Goal: Use online tool/utility: Utilize a website feature to perform a specific function

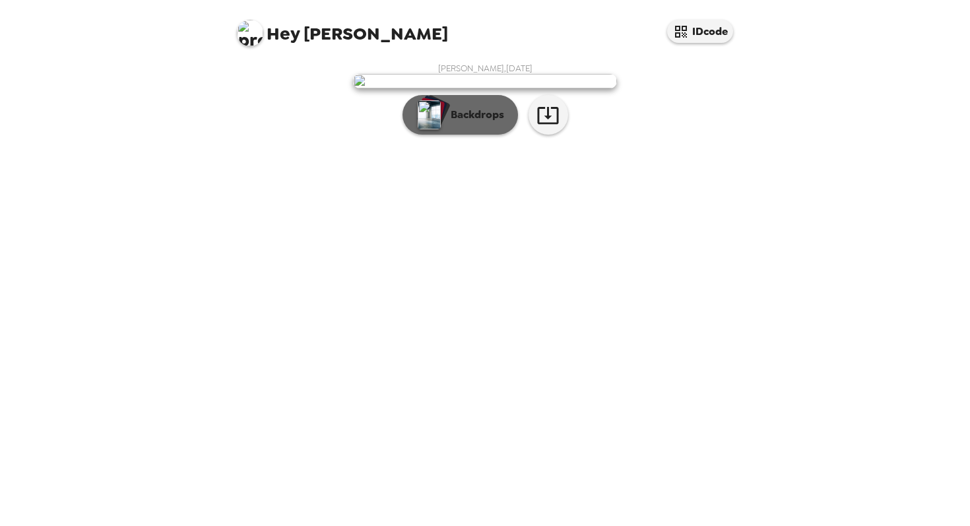
click at [471, 135] on button "Backdrops" at bounding box center [460, 115] width 115 height 40
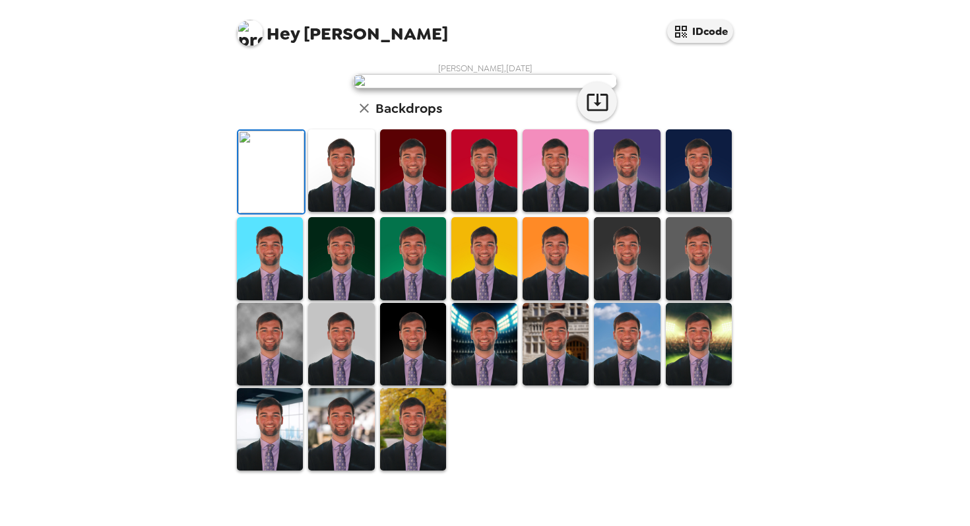
click at [322, 212] on img at bounding box center [341, 170] width 66 height 82
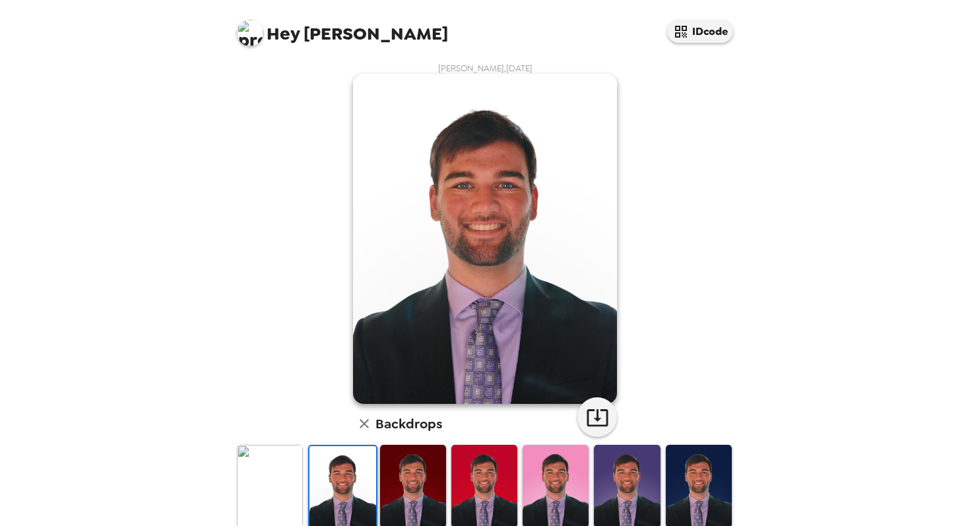
click at [411, 496] on img at bounding box center [413, 486] width 66 height 82
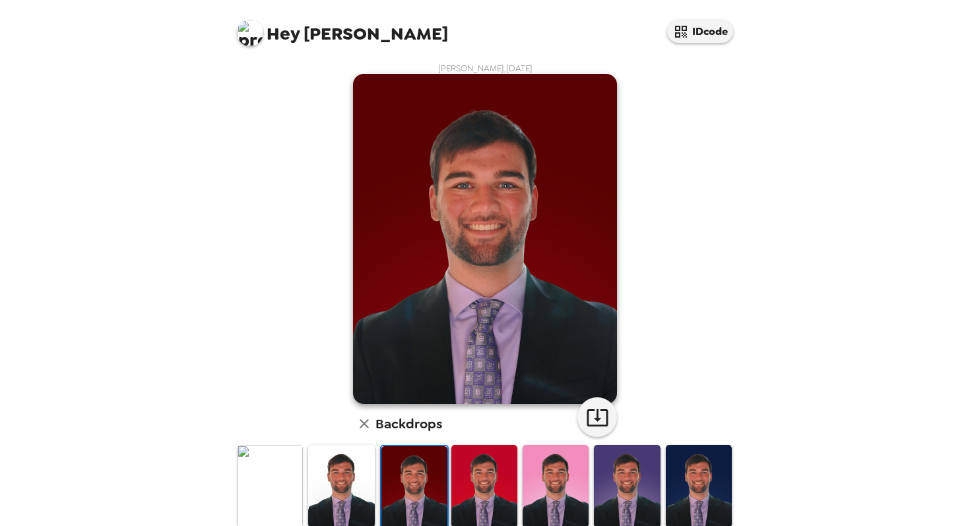
click at [472, 492] on img at bounding box center [484, 486] width 66 height 82
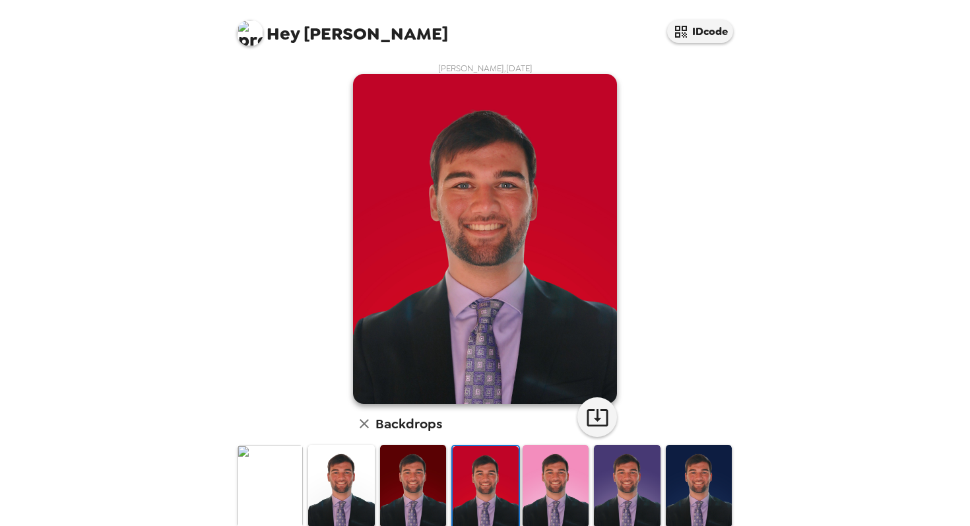
click at [562, 493] on img at bounding box center [556, 486] width 66 height 82
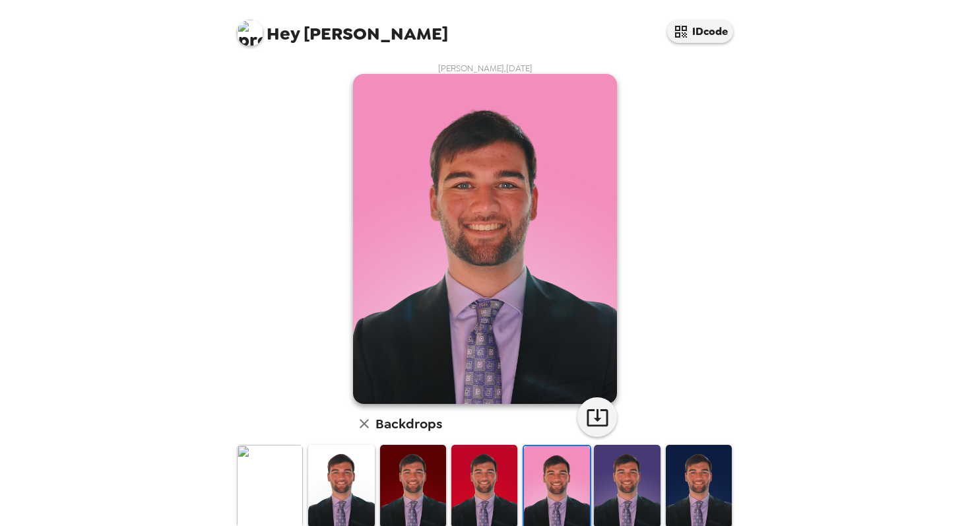
click at [633, 496] on img at bounding box center [627, 486] width 66 height 82
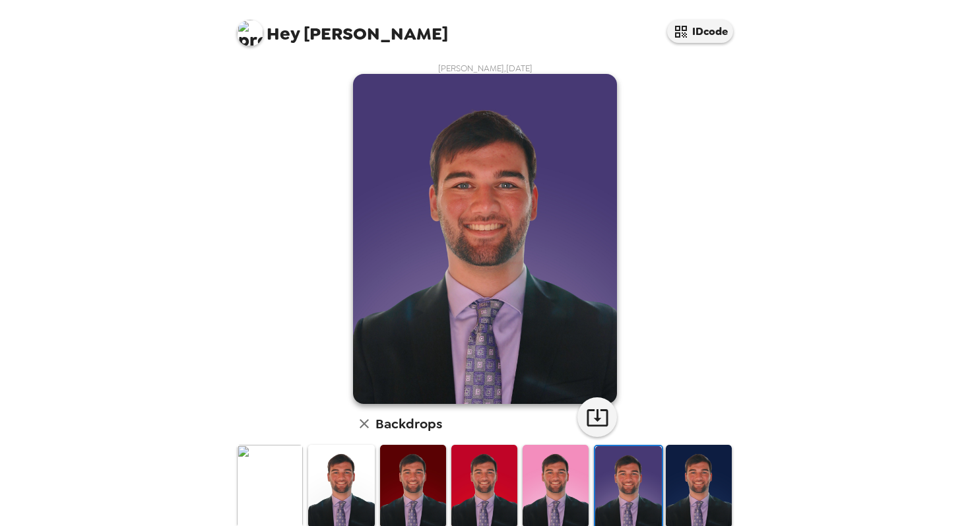
click at [702, 492] on img at bounding box center [699, 486] width 66 height 82
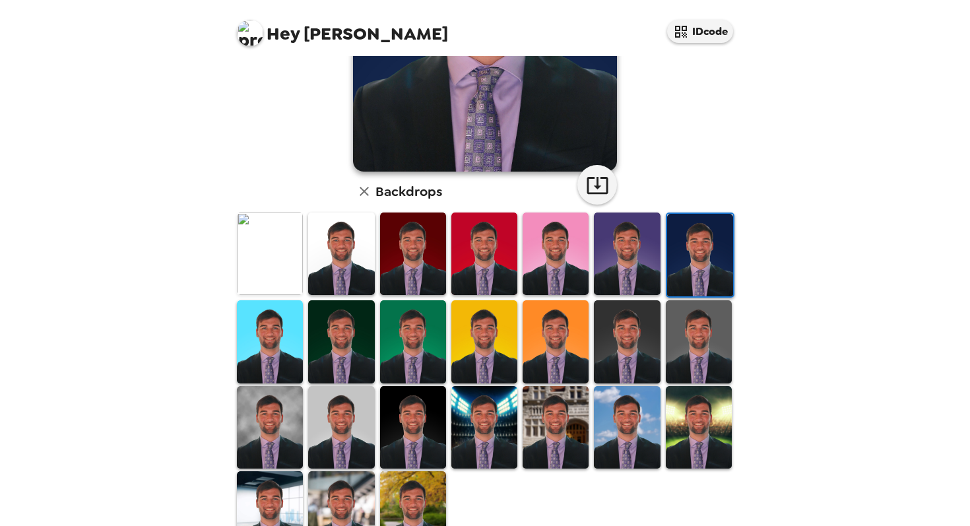
scroll to position [282, 0]
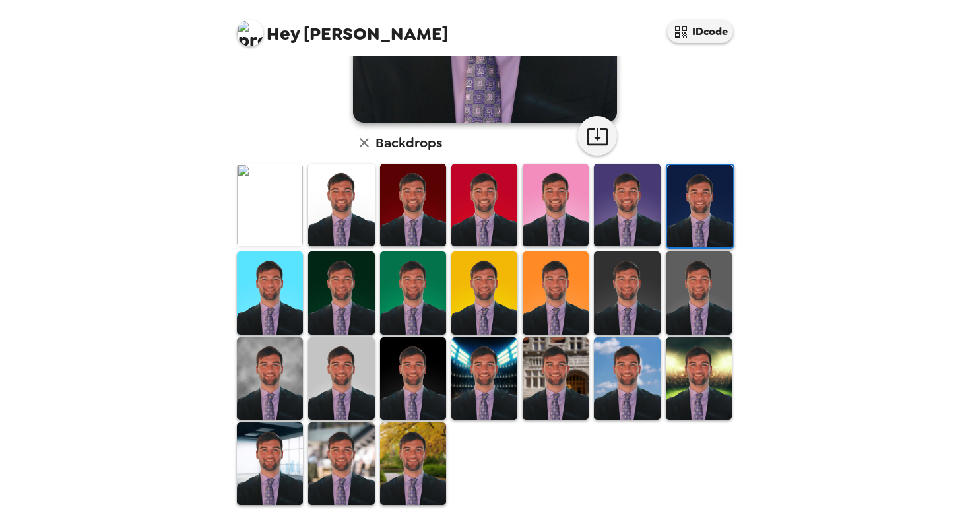
click at [556, 386] on img at bounding box center [556, 378] width 66 height 82
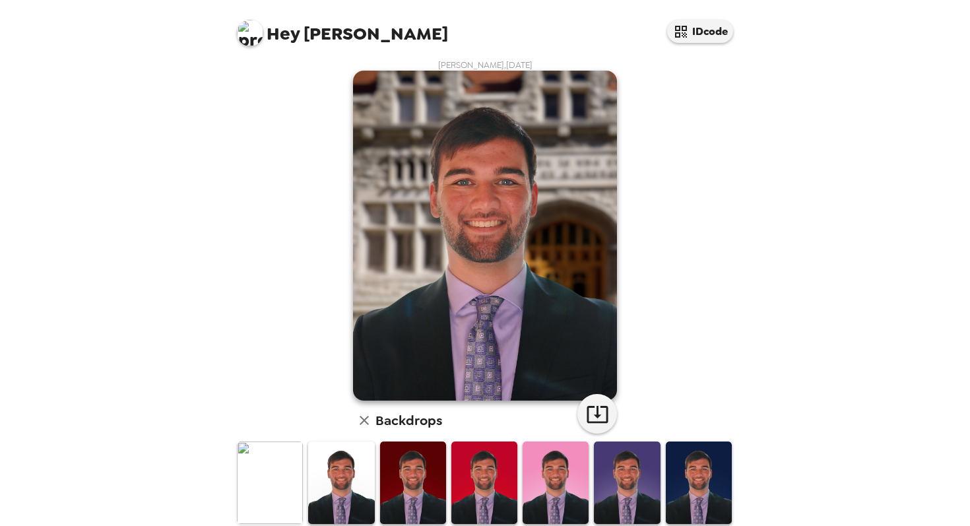
scroll to position [59, 0]
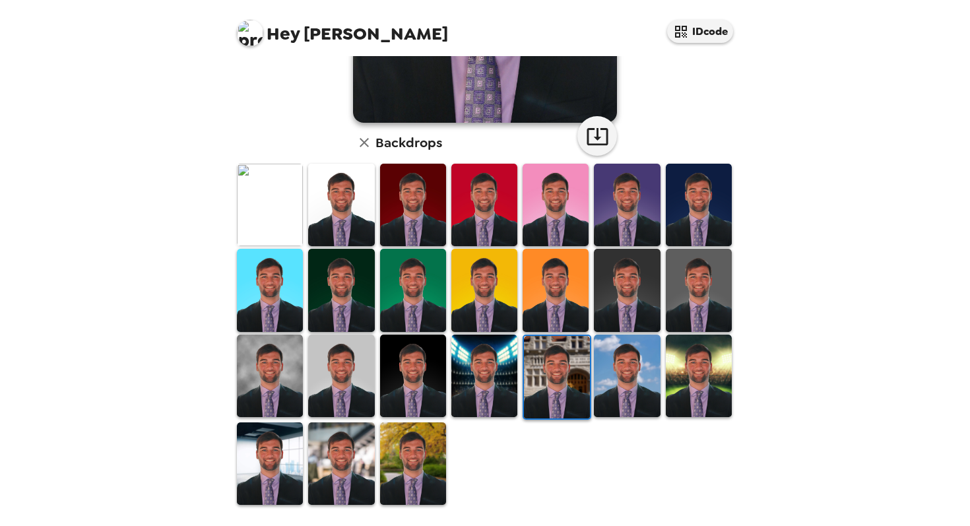
click at [721, 397] on img at bounding box center [699, 376] width 66 height 82
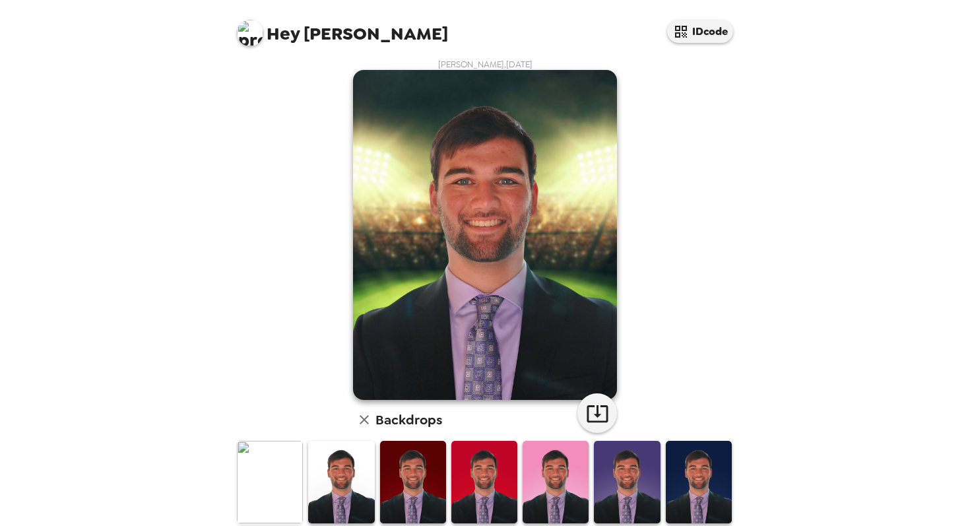
scroll to position [282, 0]
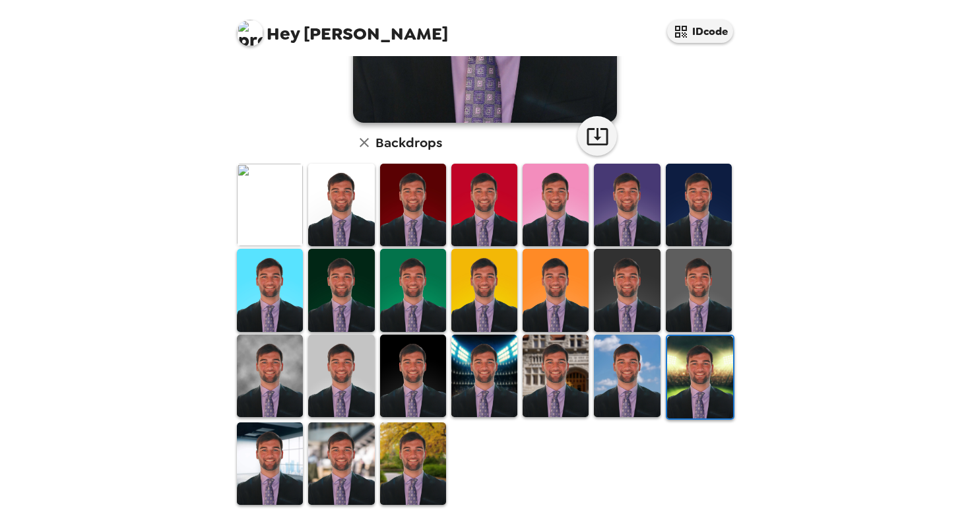
click at [404, 463] on img at bounding box center [413, 463] width 66 height 82
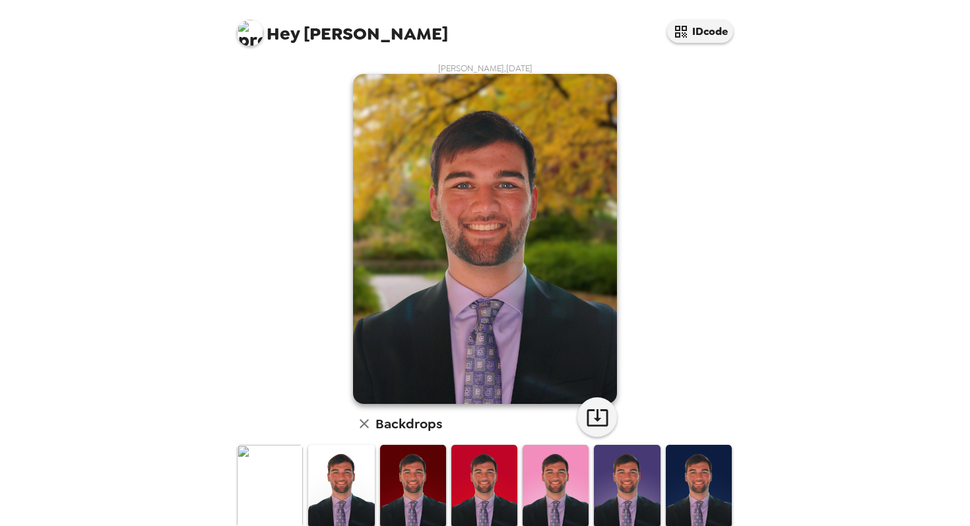
scroll to position [1, 0]
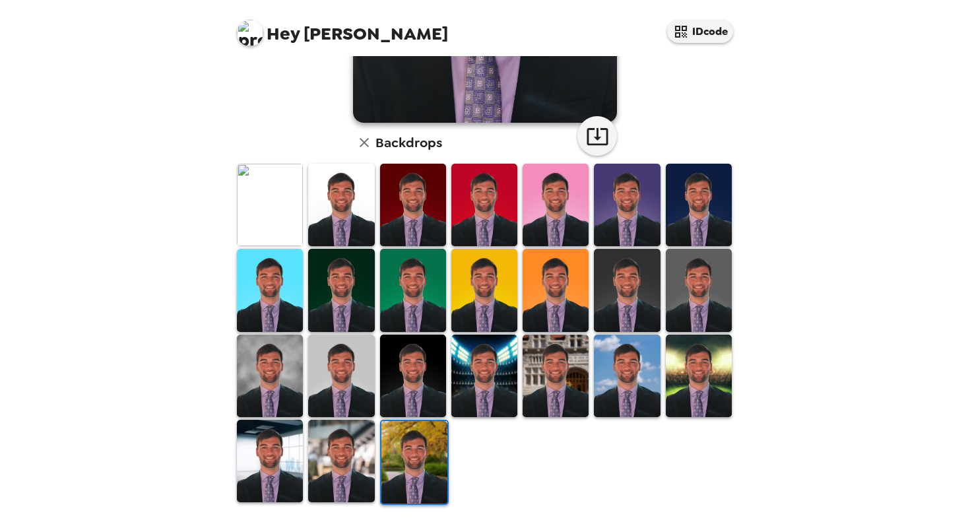
click at [332, 443] on img at bounding box center [341, 461] width 66 height 82
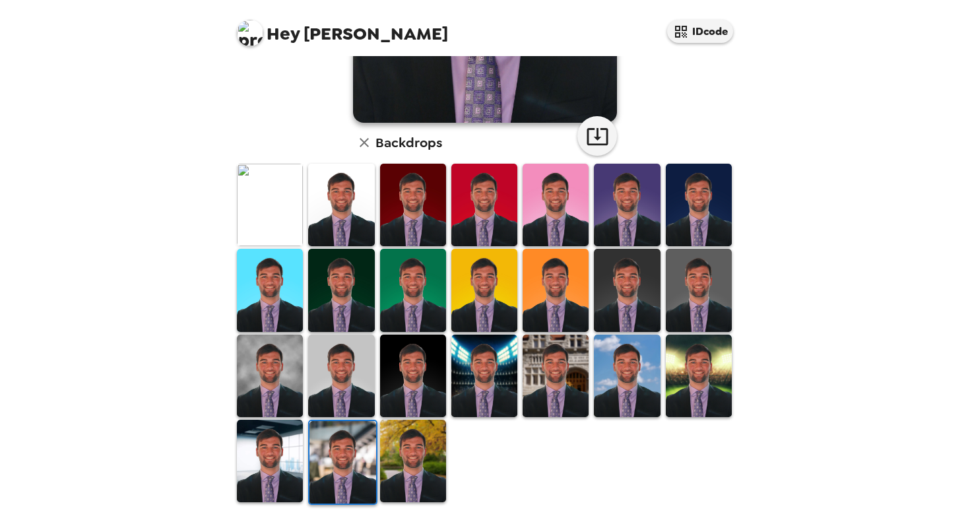
scroll to position [0, 0]
click at [255, 485] on img at bounding box center [270, 461] width 66 height 82
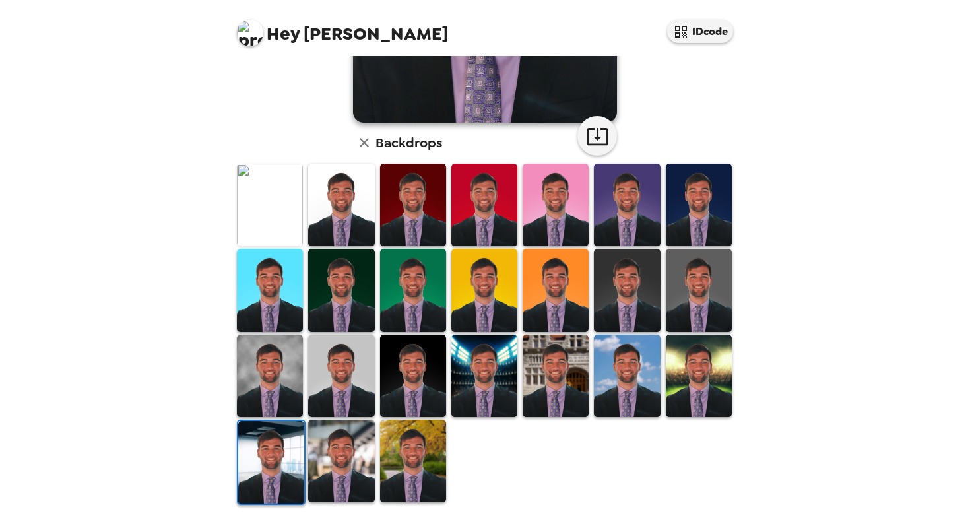
click at [288, 338] on img at bounding box center [270, 376] width 66 height 82
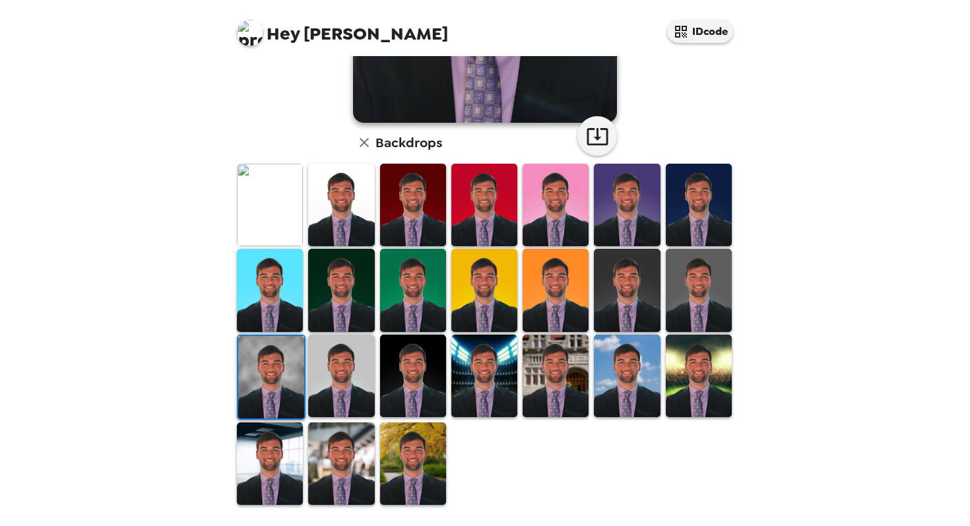
click at [350, 354] on img at bounding box center [341, 376] width 66 height 82
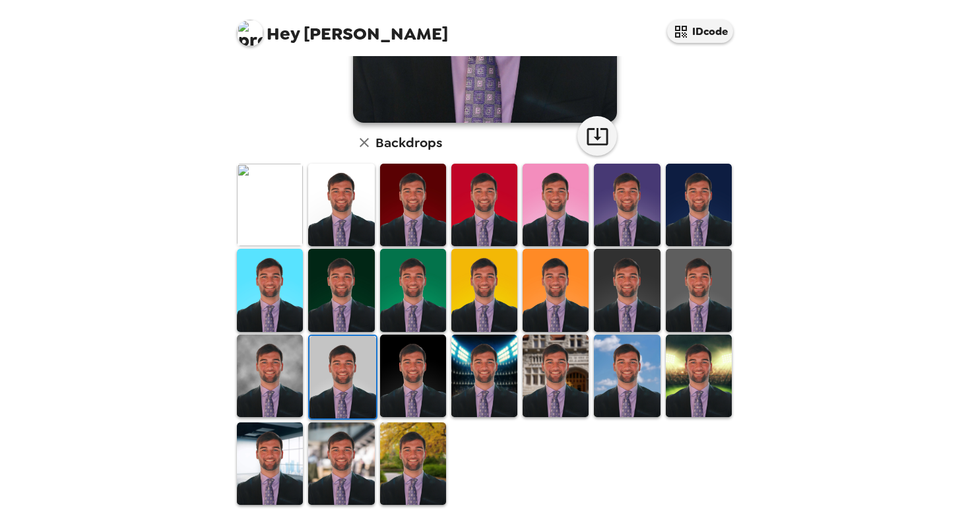
click at [350, 266] on img at bounding box center [341, 290] width 66 height 82
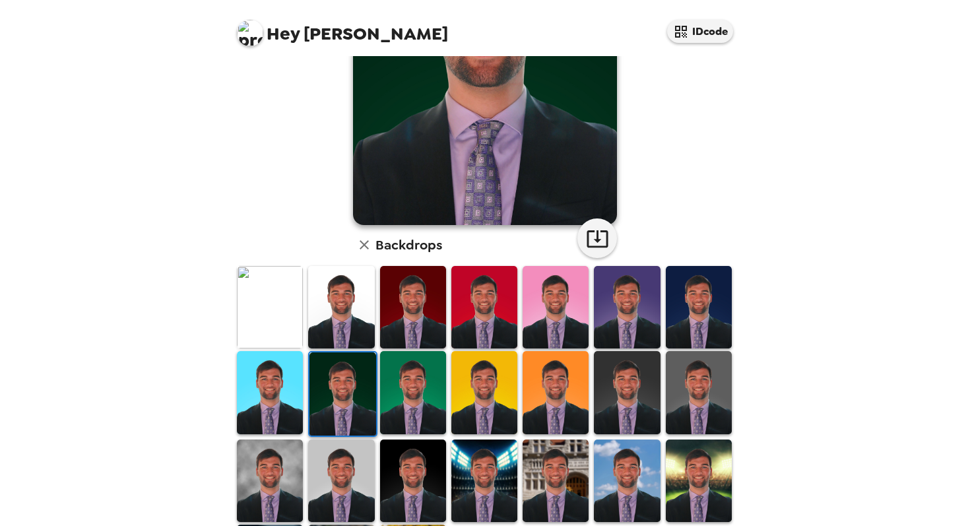
scroll to position [204, 0]
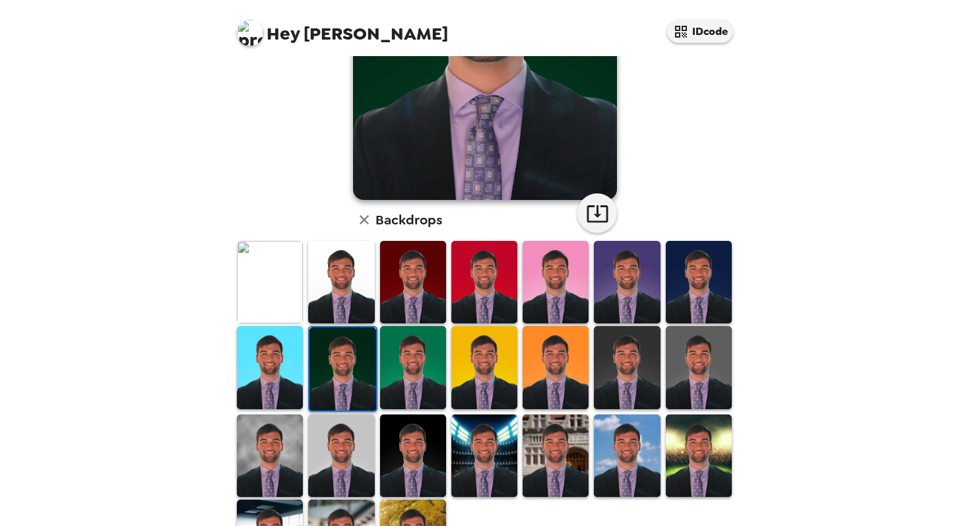
click at [266, 335] on img at bounding box center [270, 367] width 66 height 82
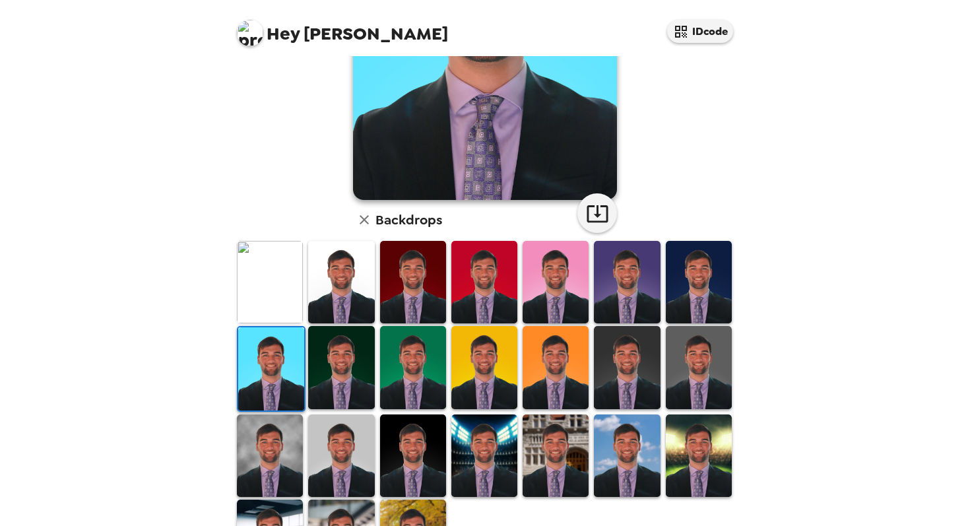
click at [631, 474] on img at bounding box center [627, 455] width 66 height 82
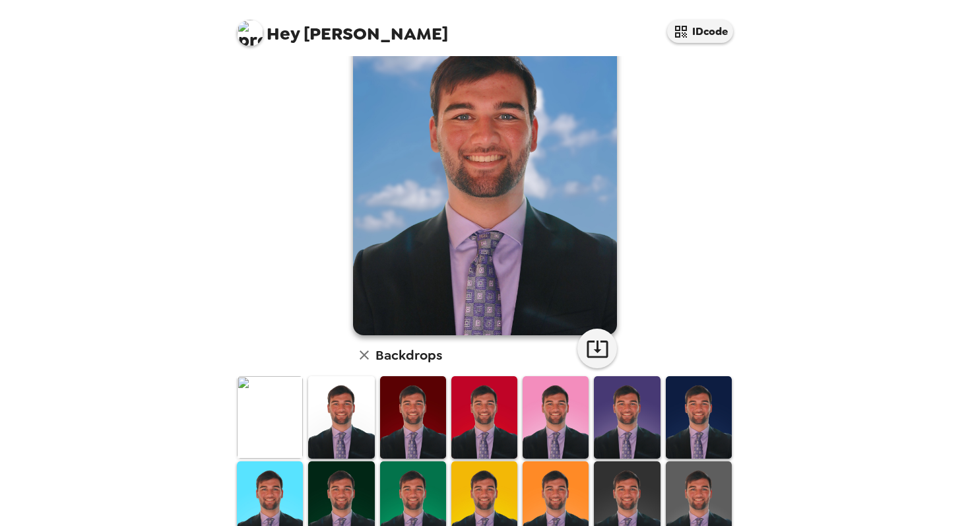
scroll to position [0, 0]
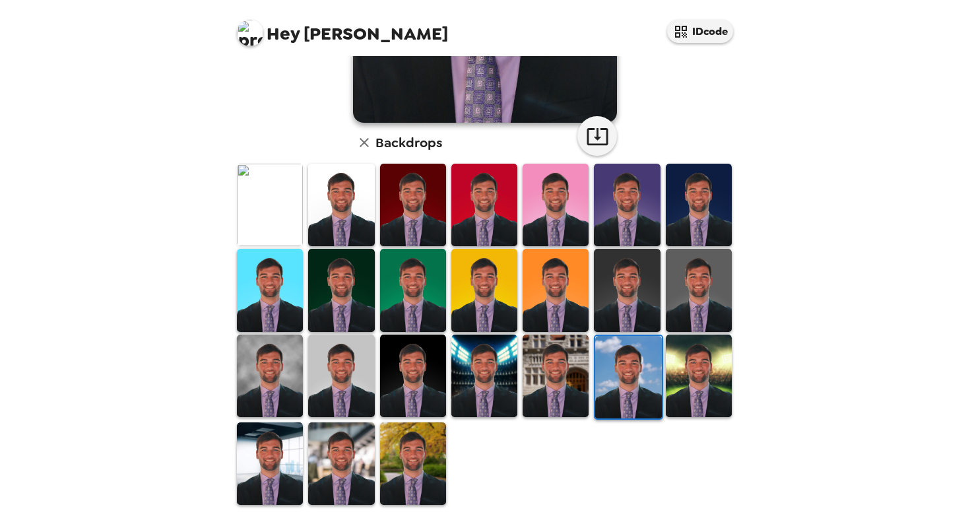
click at [340, 401] on img at bounding box center [341, 376] width 66 height 82
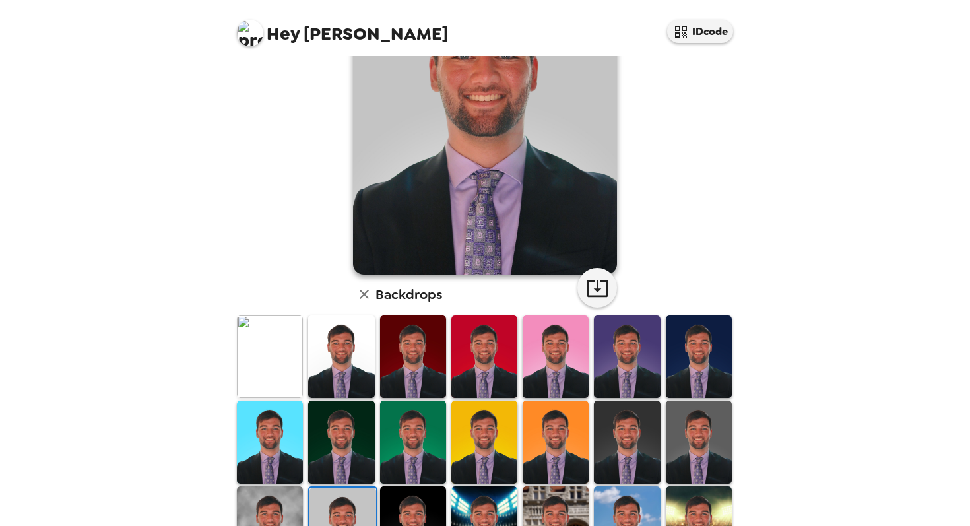
scroll to position [137, 0]
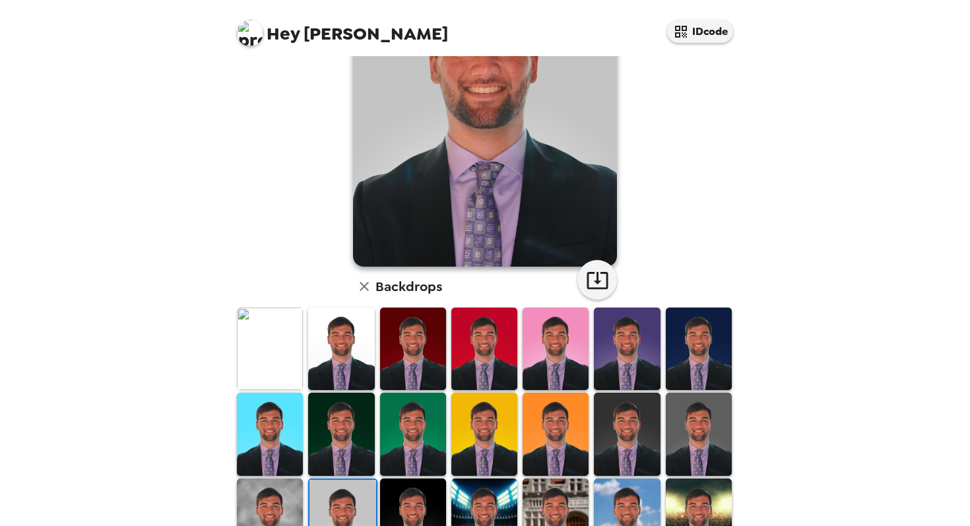
click at [276, 372] on img at bounding box center [270, 348] width 66 height 82
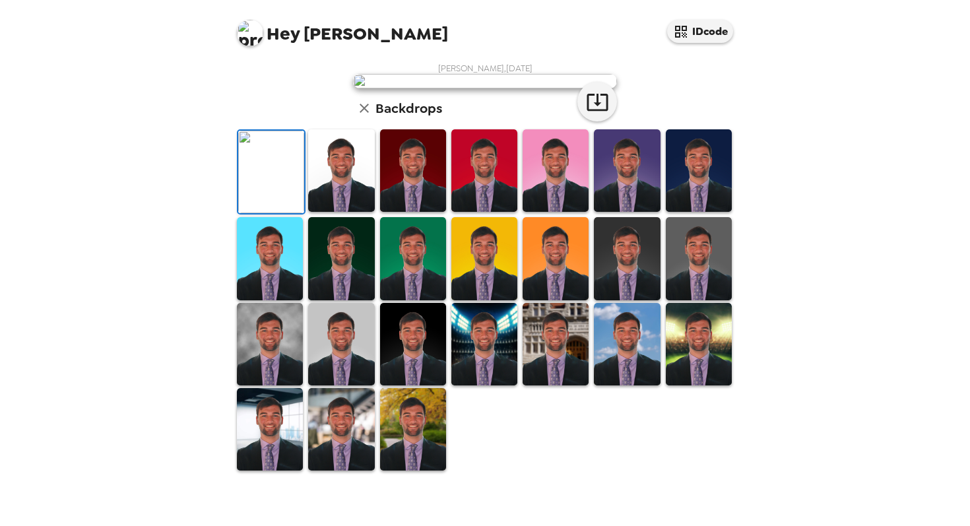
scroll to position [5, 0]
click at [828, 127] on div "Hey Tommy IDcode Tommy Miller , 09-11-2025 Backdrops" at bounding box center [485, 263] width 970 height 526
click at [844, 114] on div "Hey Tommy IDcode Tommy Miller , 09-11-2025 Backdrops" at bounding box center [485, 263] width 970 height 526
